Goal: Task Accomplishment & Management: Manage account settings

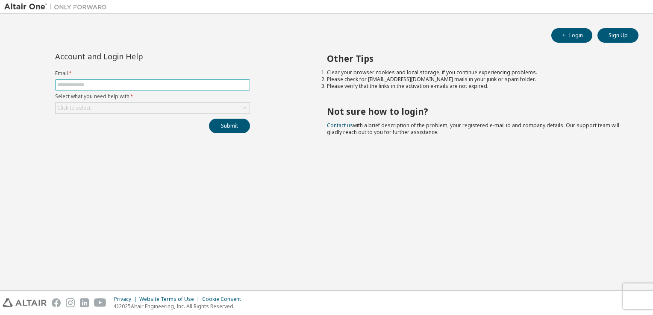
click at [146, 85] on input "text" at bounding box center [152, 85] width 190 height 7
type input "**********"
click at [185, 107] on div "Click to select" at bounding box center [153, 108] width 194 height 10
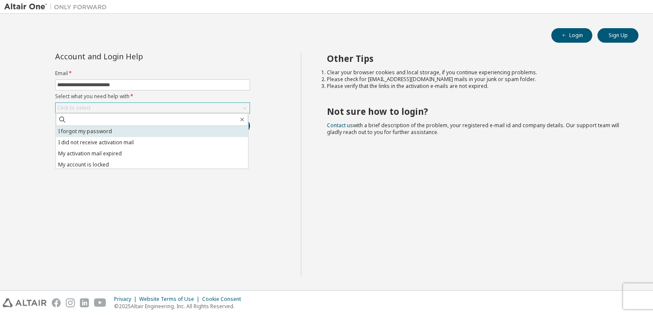
click at [151, 135] on li "I forgot my password" at bounding box center [152, 131] width 192 height 11
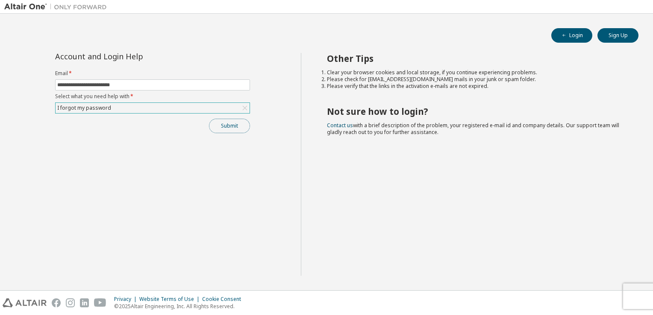
click at [228, 127] on button "Submit" at bounding box center [229, 126] width 41 height 15
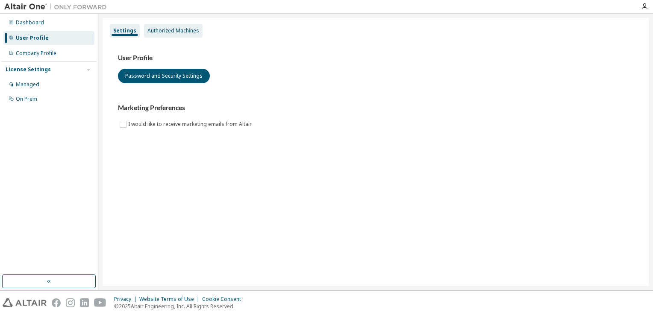
click at [176, 24] on div "Authorized Machines" at bounding box center [173, 31] width 59 height 14
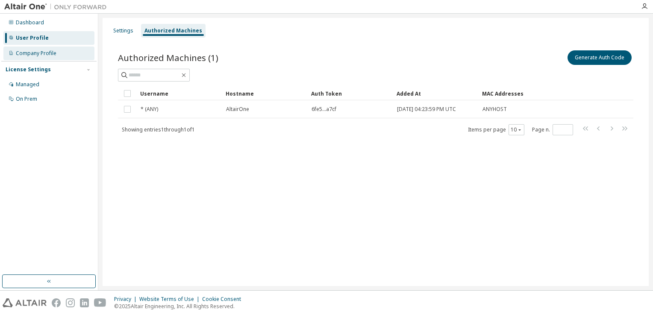
click at [41, 50] on div "Company Profile" at bounding box center [36, 53] width 41 height 7
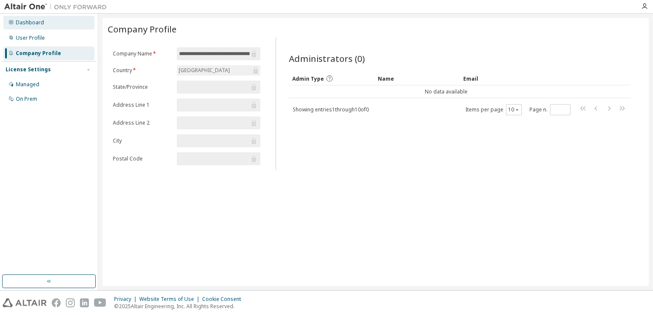
click at [42, 27] on div "Dashboard" at bounding box center [48, 23] width 91 height 14
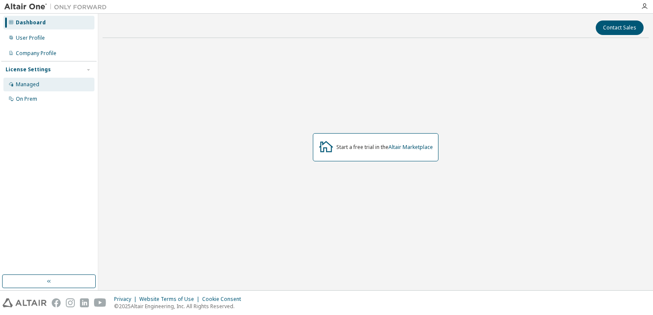
click at [27, 82] on div "Managed" at bounding box center [27, 84] width 23 height 7
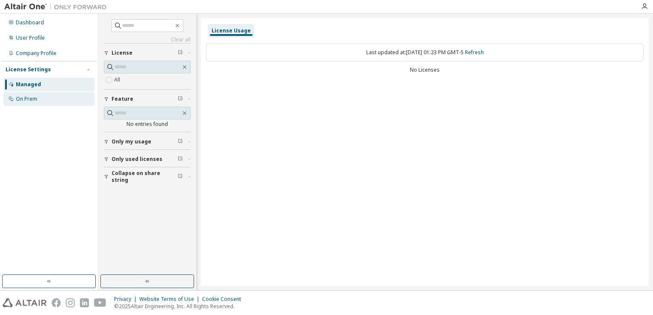
click at [24, 95] on div "On Prem" at bounding box center [48, 99] width 91 height 14
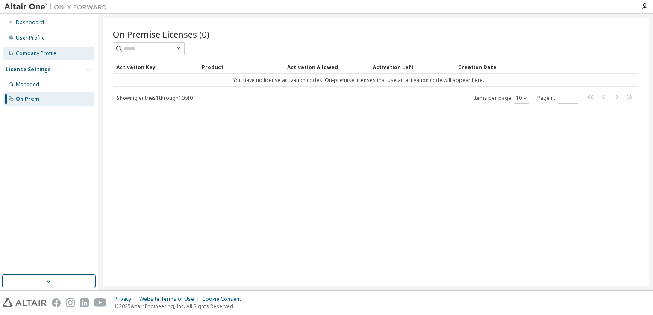
click at [39, 59] on div "Company Profile" at bounding box center [48, 54] width 91 height 14
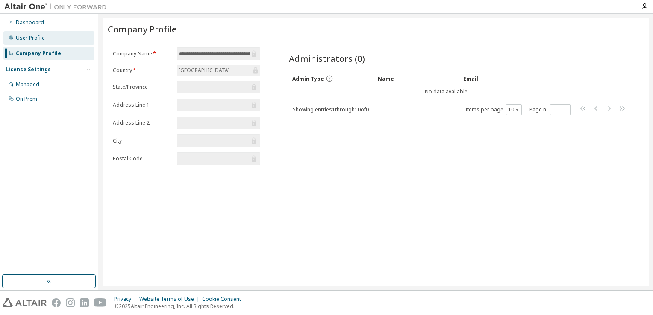
click at [41, 44] on div "User Profile" at bounding box center [48, 38] width 91 height 14
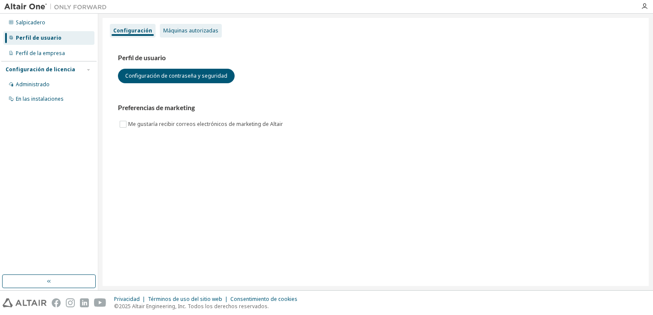
click at [196, 36] on div "Máquinas autorizadas" at bounding box center [191, 31] width 62 height 14
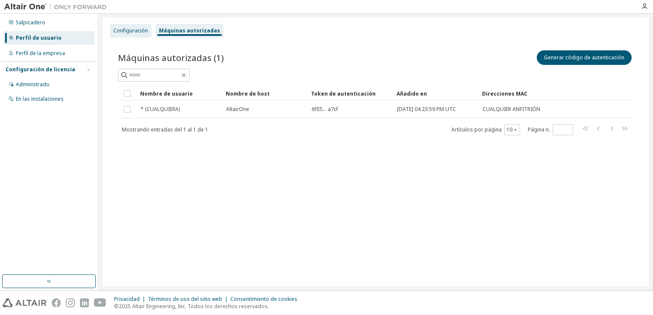
click at [137, 33] on div "Configuración" at bounding box center [130, 30] width 35 height 7
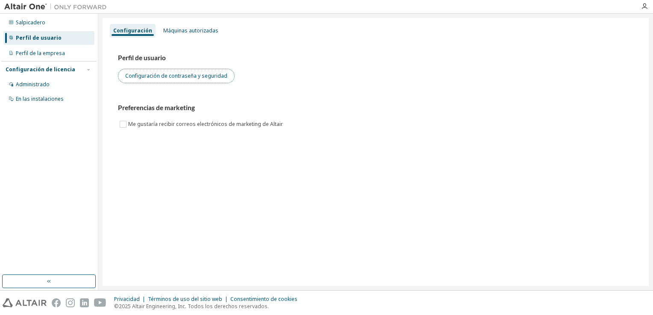
click at [147, 73] on button "Configuración de contraseña y seguridad" at bounding box center [176, 76] width 117 height 15
